Goal: Task Accomplishment & Management: Manage account settings

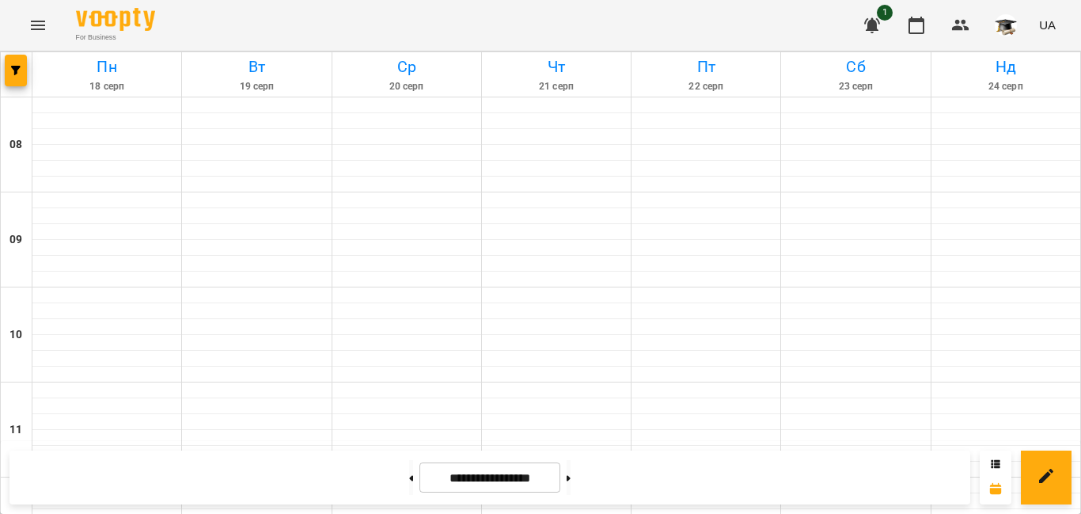
scroll to position [791, 0]
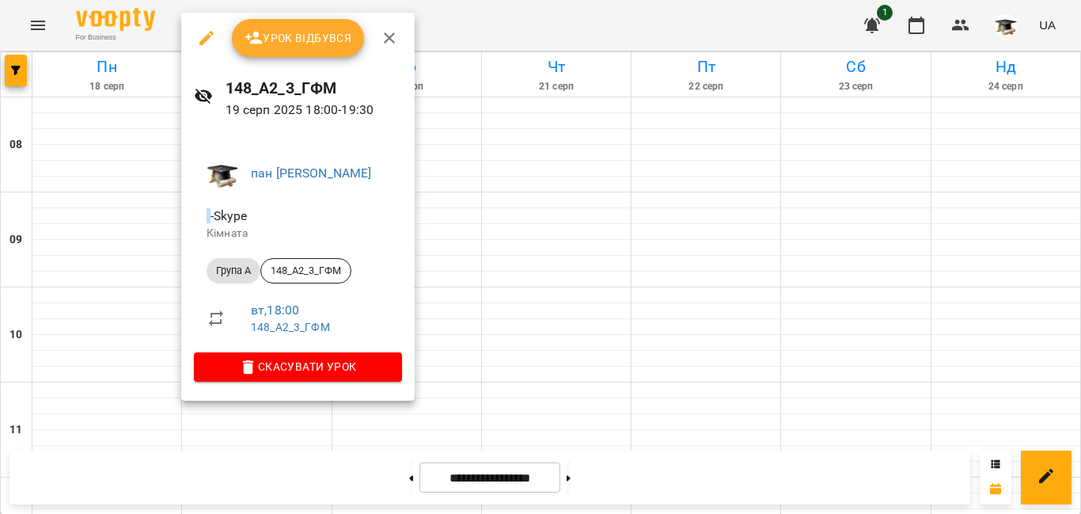
click at [321, 44] on span "Урок відбувся" at bounding box center [299, 37] width 108 height 19
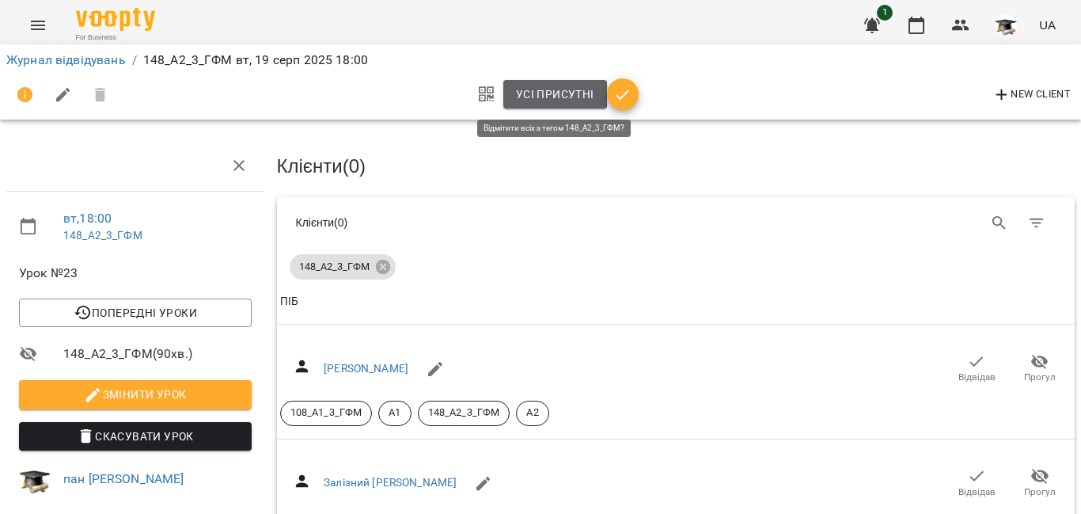
click at [527, 91] on span "Усі присутні" at bounding box center [555, 94] width 78 height 19
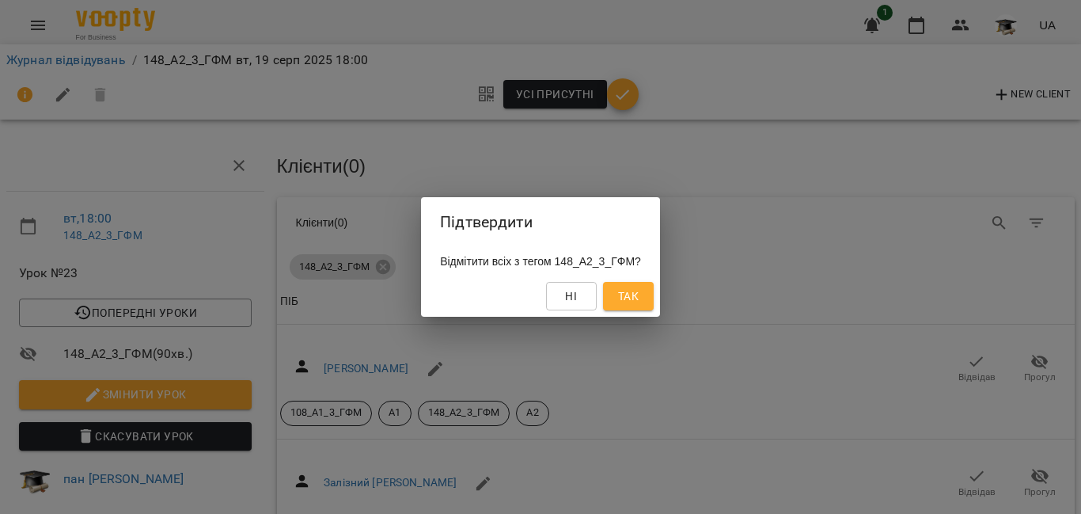
click at [630, 305] on span "Так" at bounding box center [628, 296] width 25 height 19
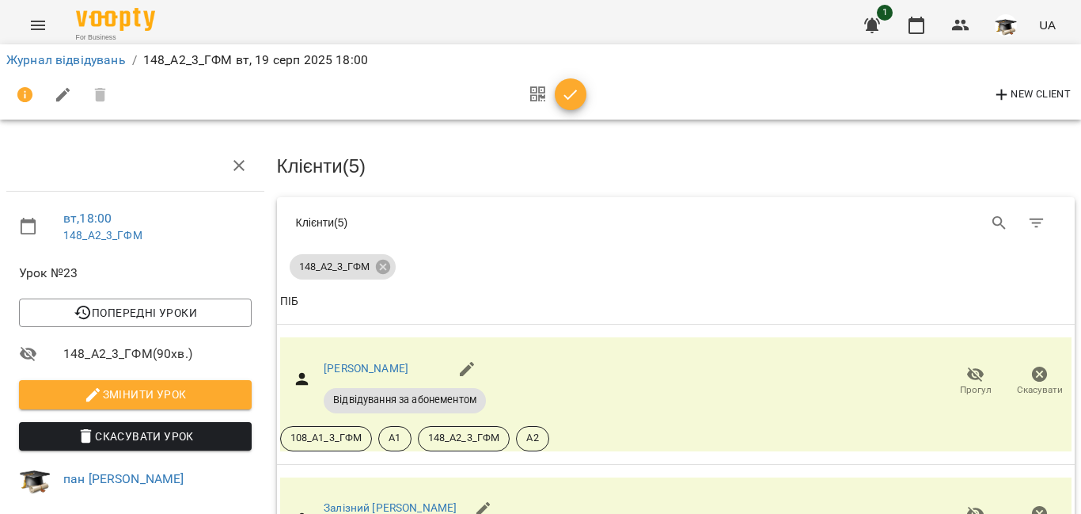
click at [91, 68] on li "Журнал відвідувань" at bounding box center [66, 60] width 120 height 19
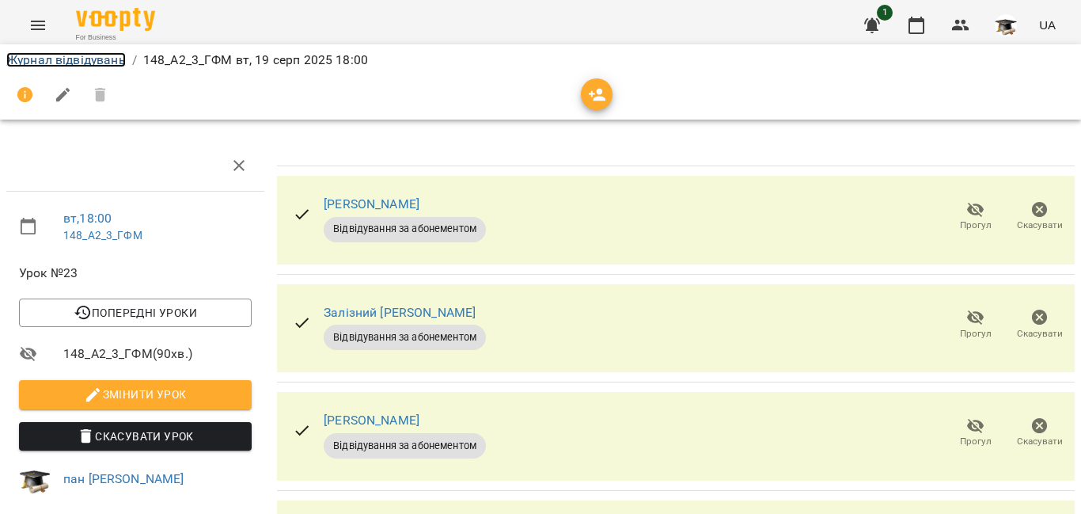
click at [100, 66] on link "Журнал відвідувань" at bounding box center [66, 59] width 120 height 15
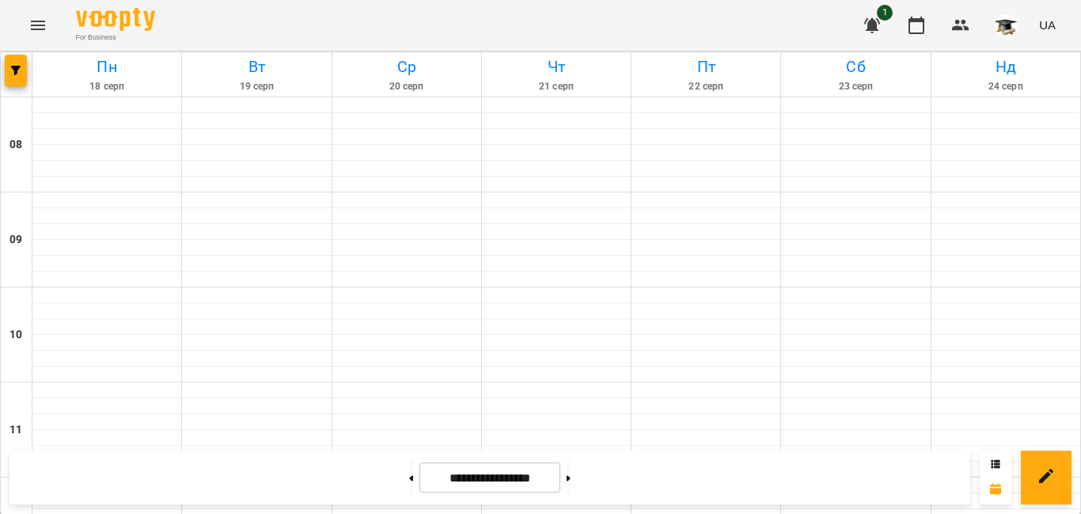
scroll to position [747, 0]
